Goal: Task Accomplishment & Management: Use online tool/utility

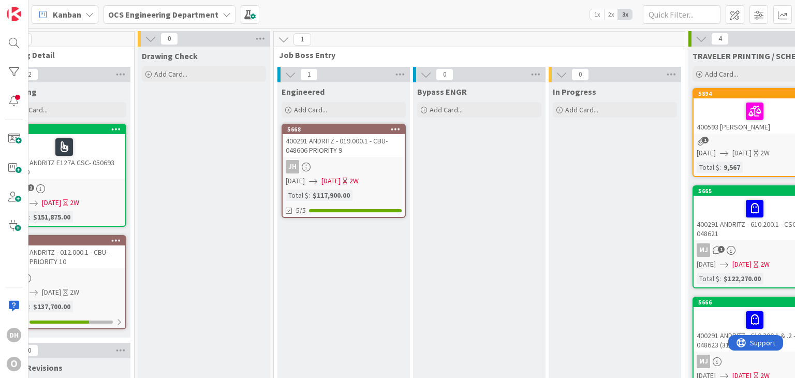
scroll to position [0, 1096]
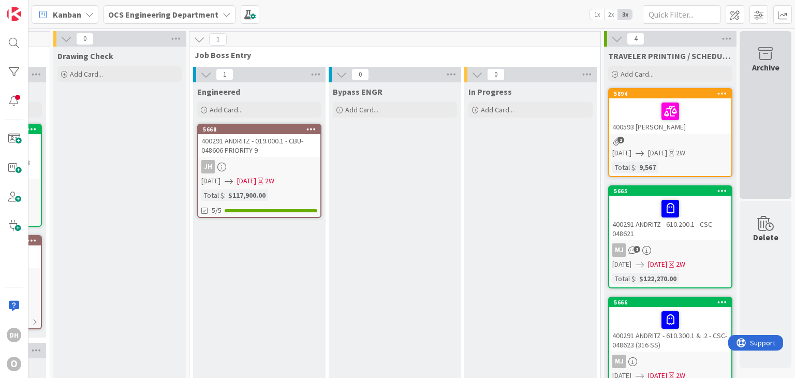
click at [743, 141] on div "Archive" at bounding box center [766, 115] width 52 height 168
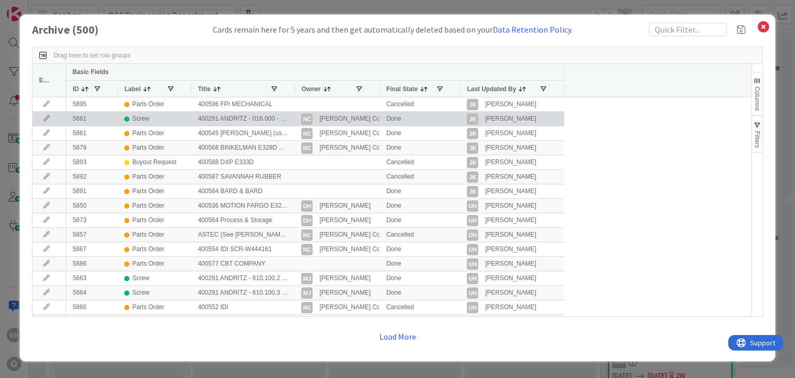
click at [46, 121] on icon at bounding box center [47, 118] width 16 height 6
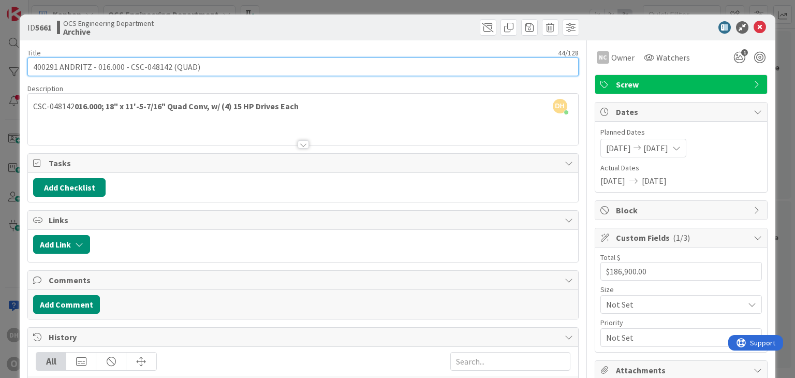
drag, startPoint x: 56, startPoint y: 66, endPoint x: 23, endPoint y: 67, distance: 33.2
click at [23, 67] on div "ID 5661 OCS Engineering Department Archive Title 44 / 128 400291 ANDRITZ - 016.…" at bounding box center [397, 302] width 755 height 576
